Goal: Information Seeking & Learning: Learn about a topic

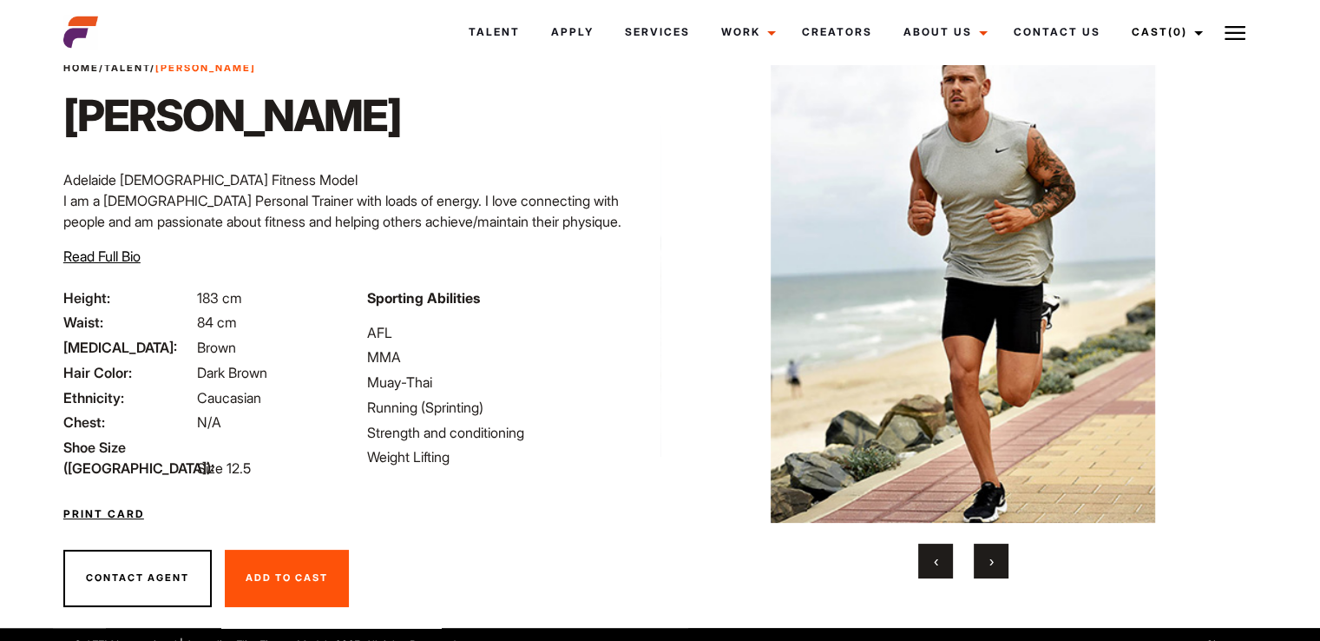
scroll to position [82, 0]
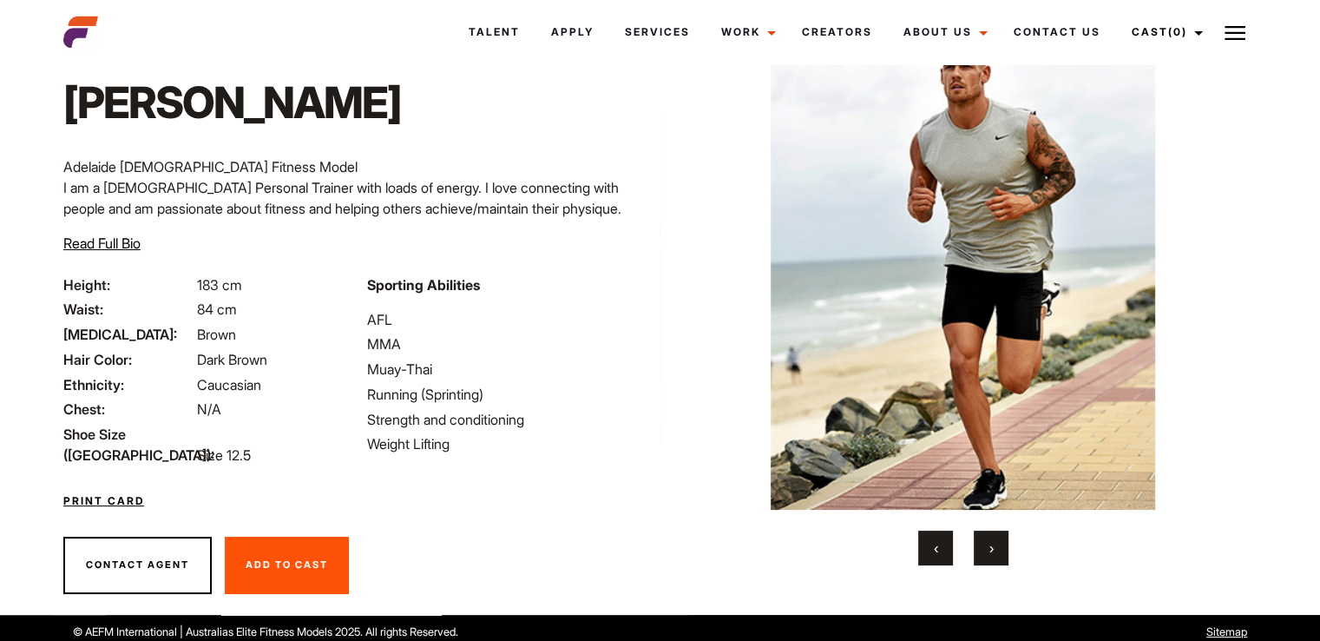
click at [971, 275] on img at bounding box center [962, 269] width 523 height 481
click at [993, 555] on span "›" at bounding box center [992, 547] width 4 height 17
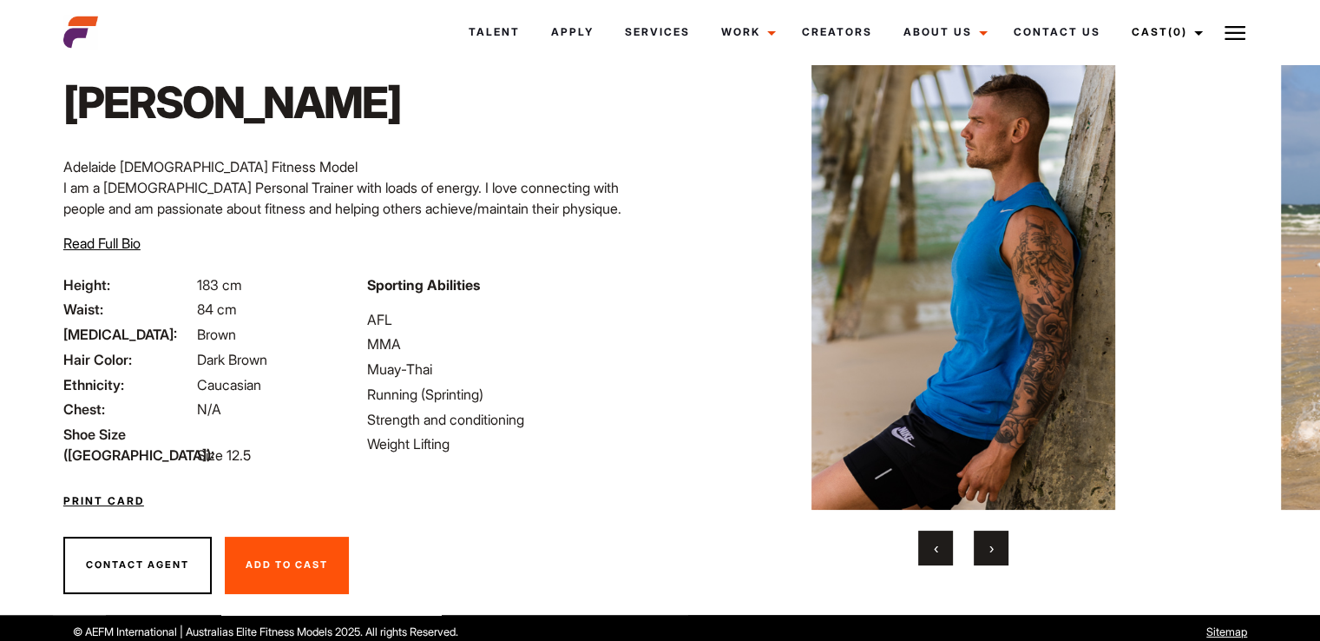
click at [993, 555] on span "›" at bounding box center [992, 547] width 4 height 17
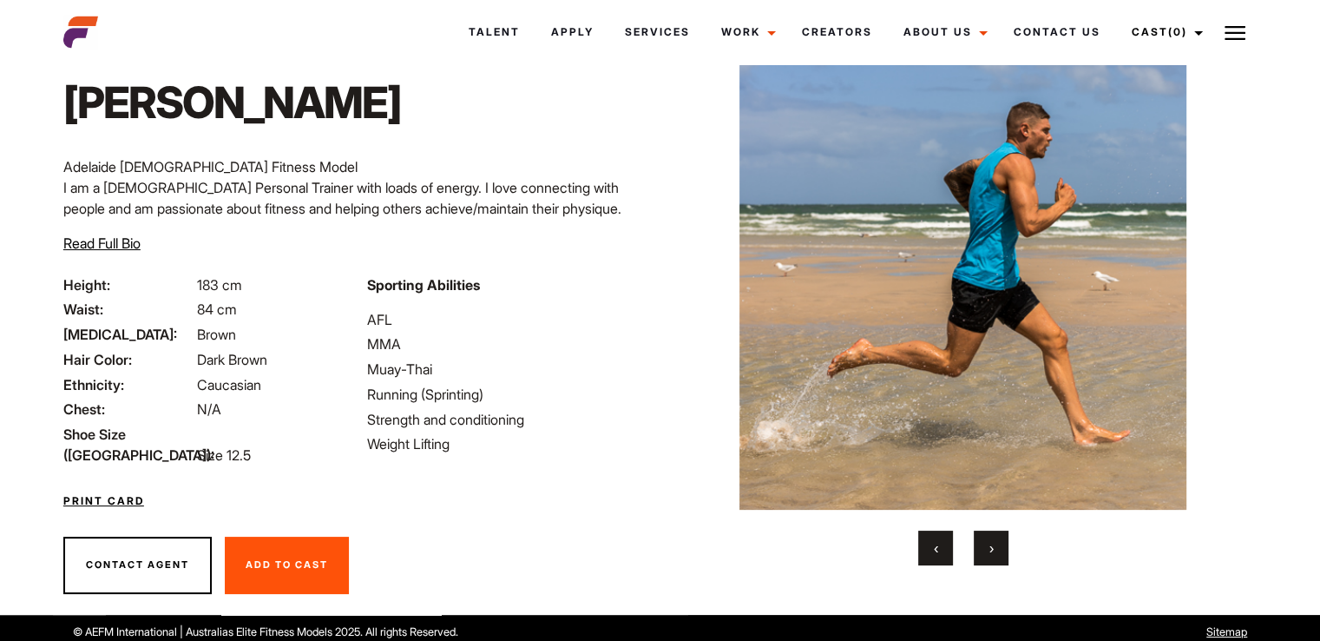
click at [993, 555] on span "›" at bounding box center [992, 547] width 4 height 17
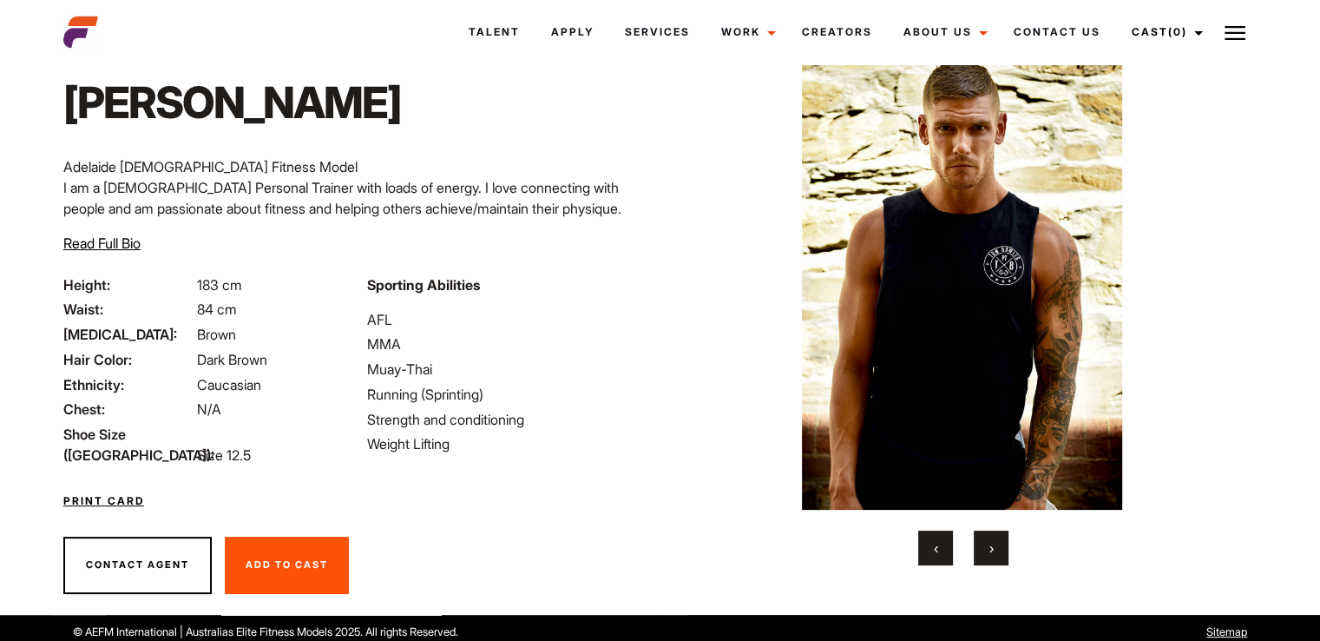
click at [995, 555] on button "›" at bounding box center [991, 547] width 35 height 35
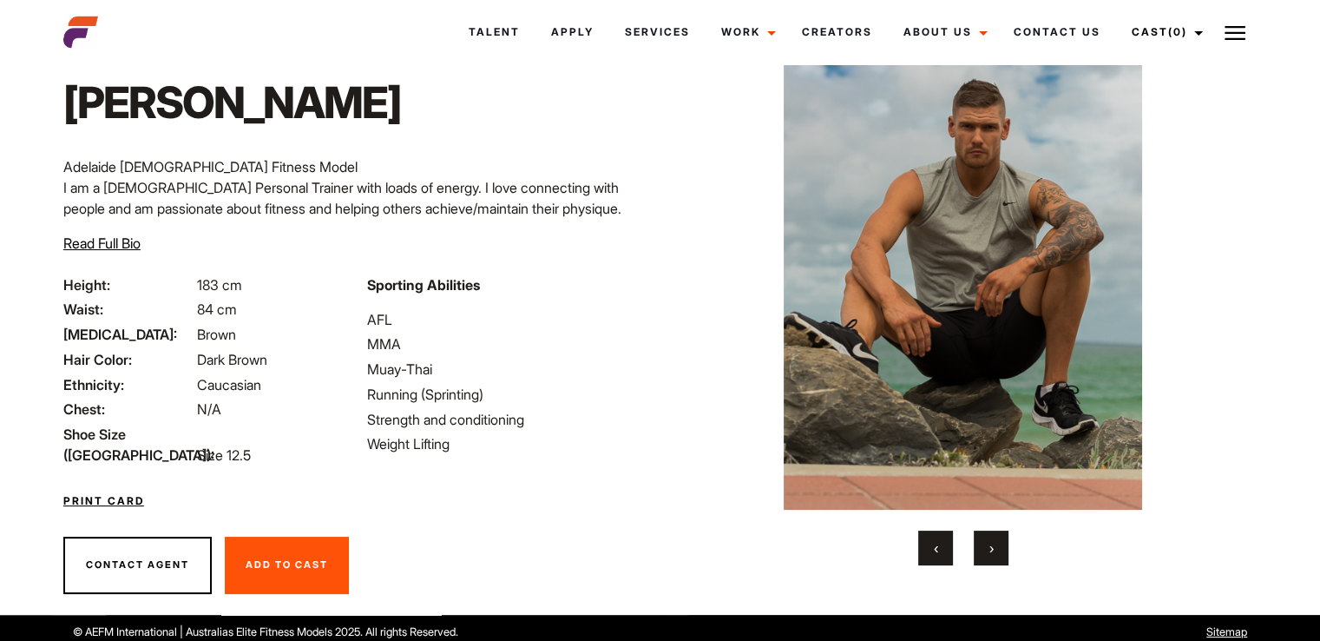
click at [995, 555] on button "›" at bounding box center [991, 547] width 35 height 35
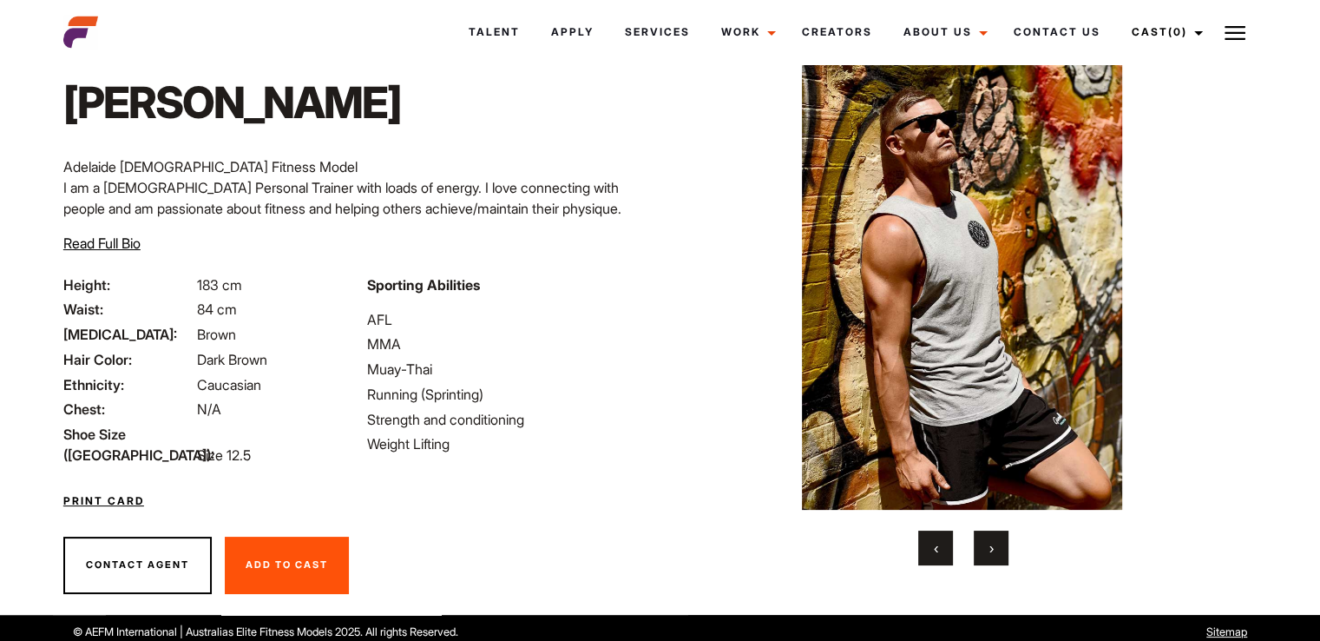
click at [995, 555] on button "›" at bounding box center [991, 547] width 35 height 35
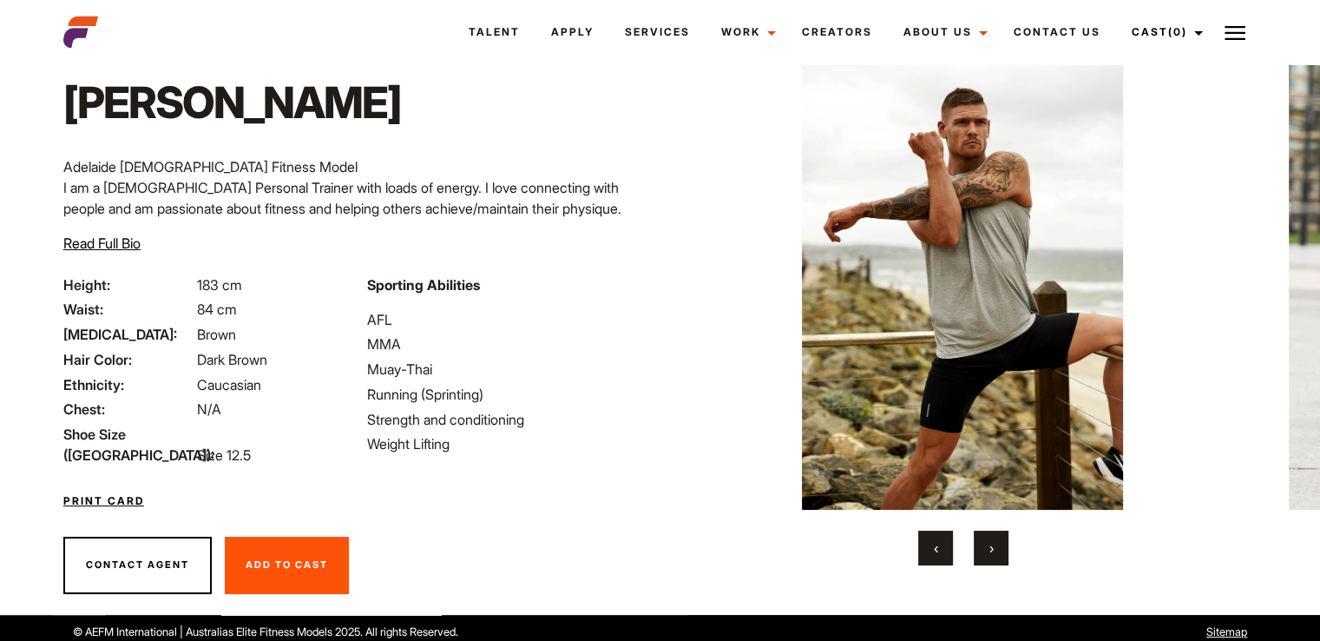
click at [995, 555] on button "›" at bounding box center [991, 547] width 35 height 35
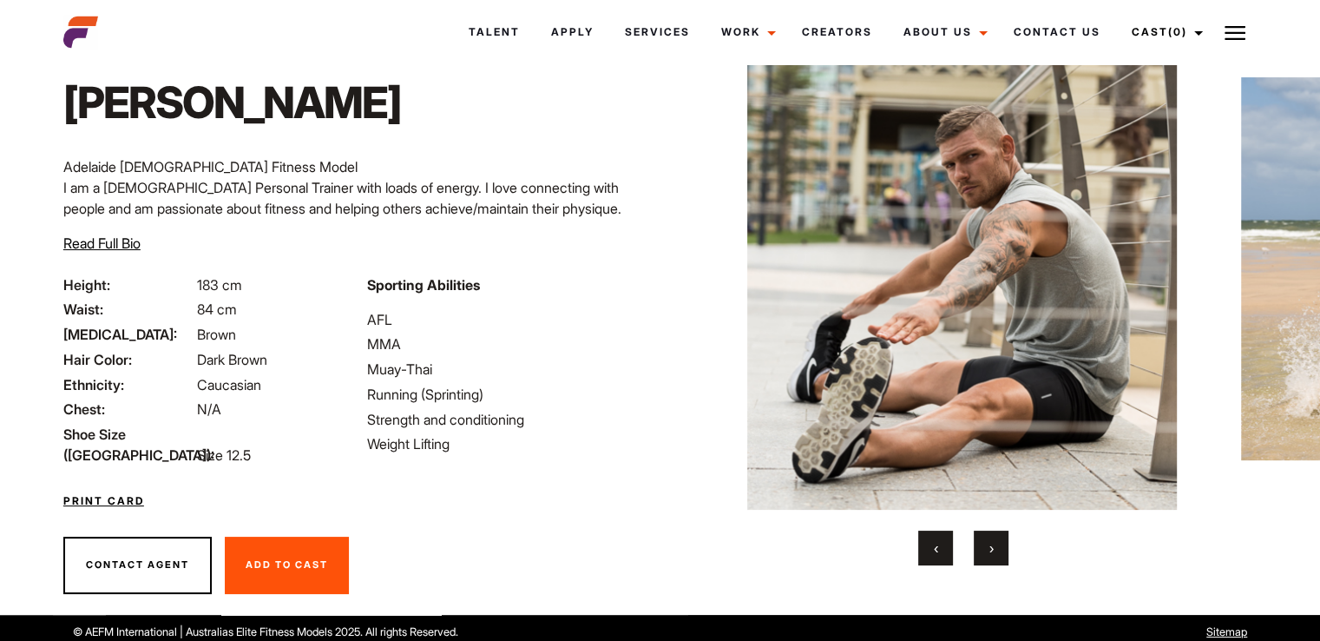
click at [995, 555] on button "›" at bounding box center [991, 547] width 35 height 35
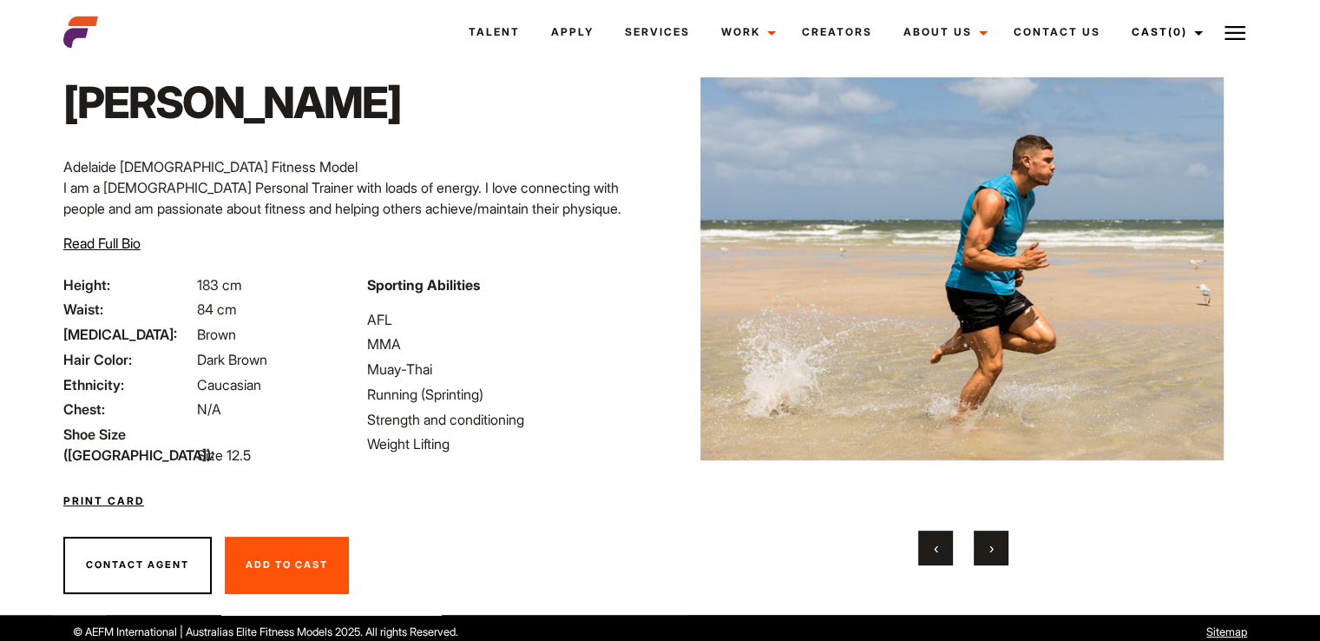
click at [995, 555] on button "›" at bounding box center [991, 547] width 35 height 35
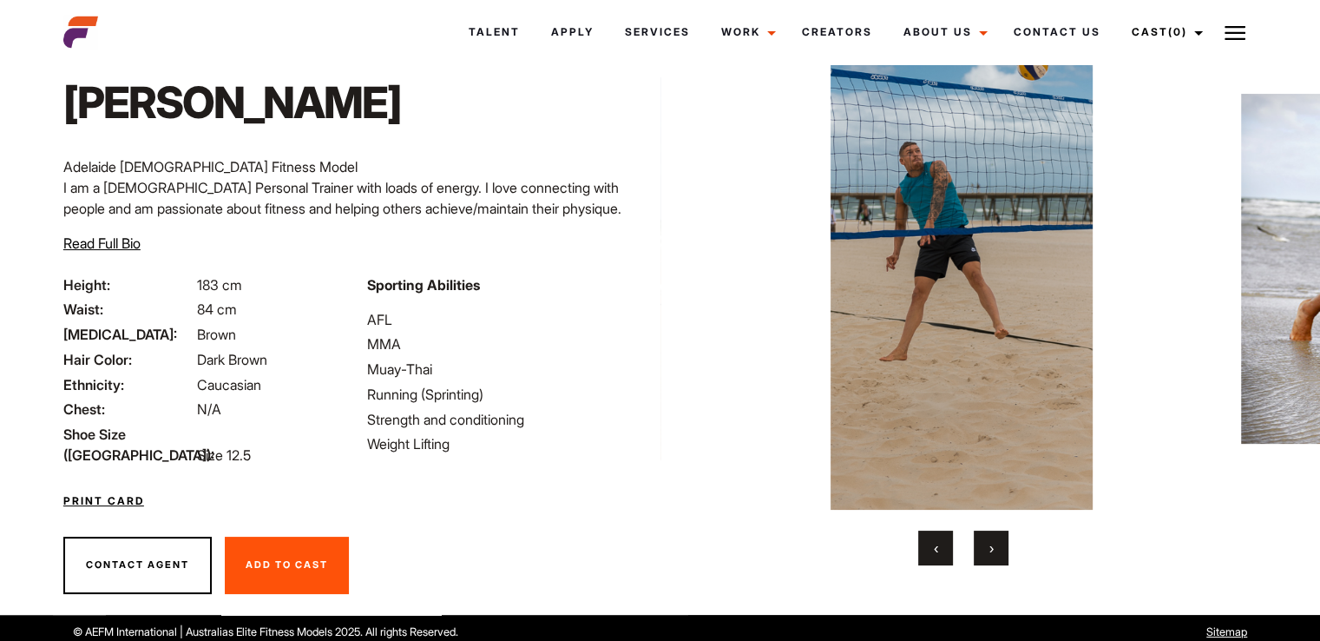
click at [995, 555] on button "›" at bounding box center [991, 547] width 35 height 35
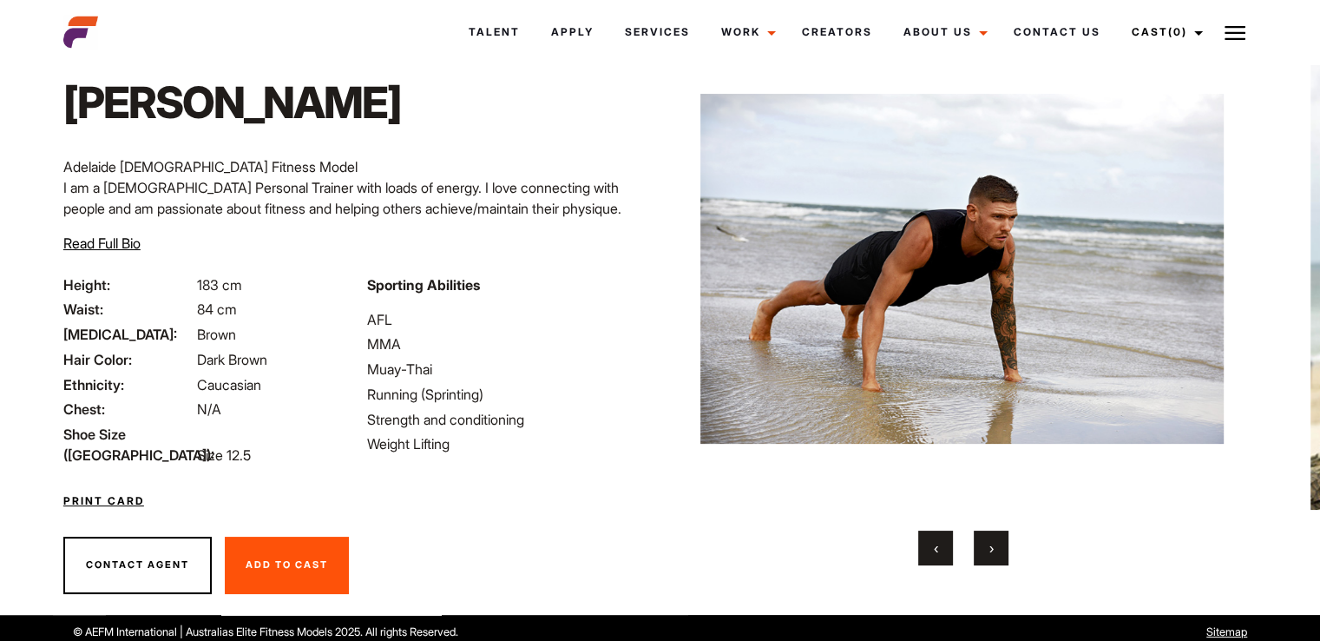
click at [995, 555] on button "›" at bounding box center [991, 547] width 35 height 35
